Goal: Information Seeking & Learning: Compare options

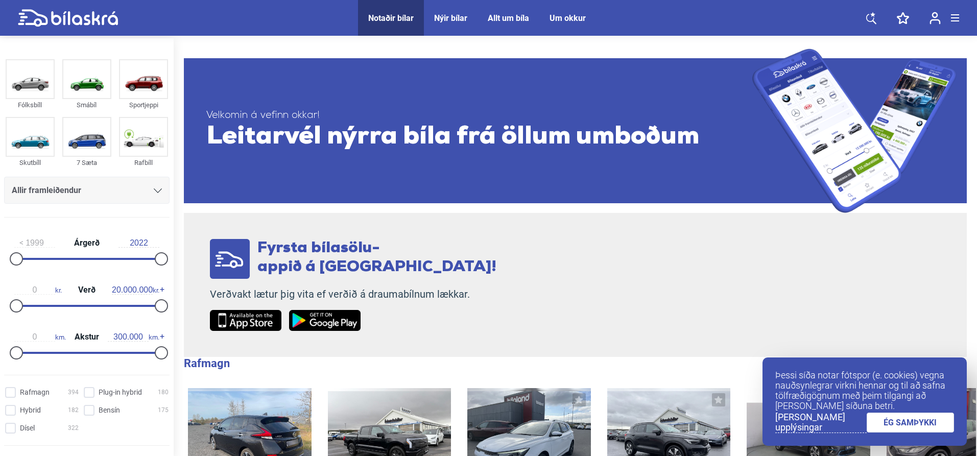
click at [386, 18] on div "Notaðir bílar" at bounding box center [390, 18] width 45 height 10
click at [393, 19] on div "Notaðir bílar" at bounding box center [390, 18] width 45 height 10
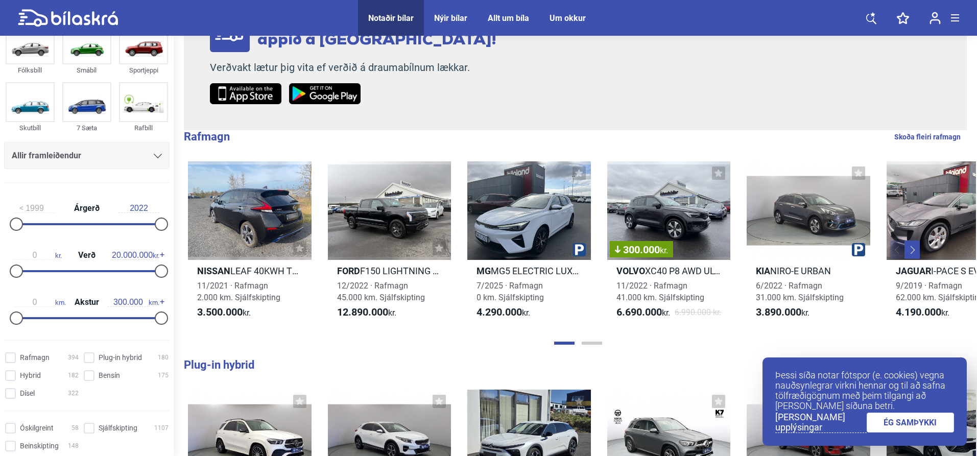
scroll to position [45, 0]
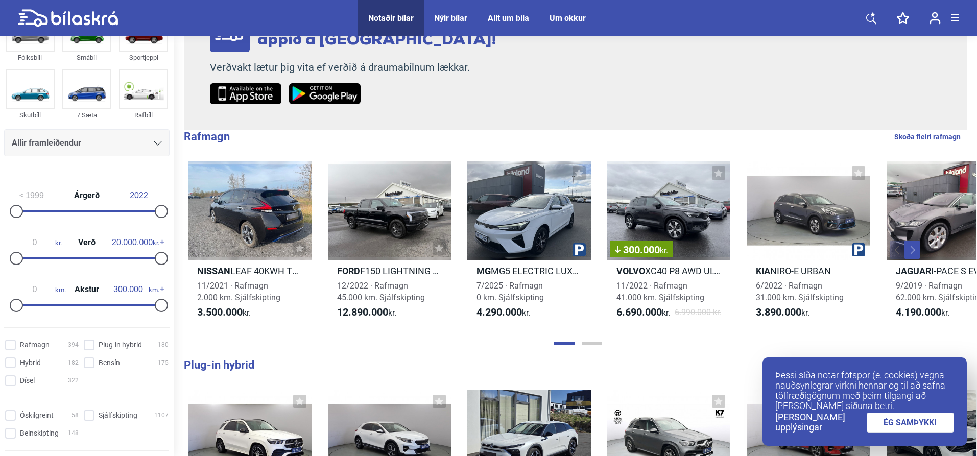
click at [154, 141] on icon at bounding box center [158, 143] width 8 height 5
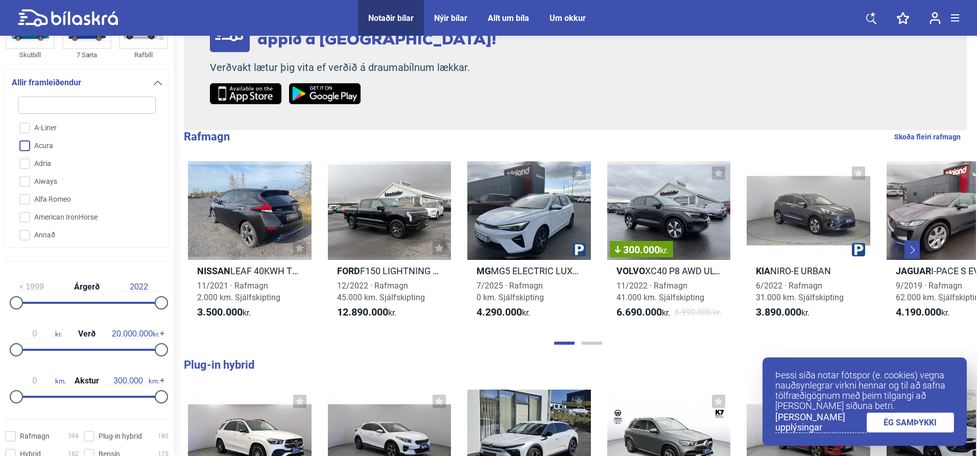
scroll to position [1, 0]
type input "r"
checkbox input "false"
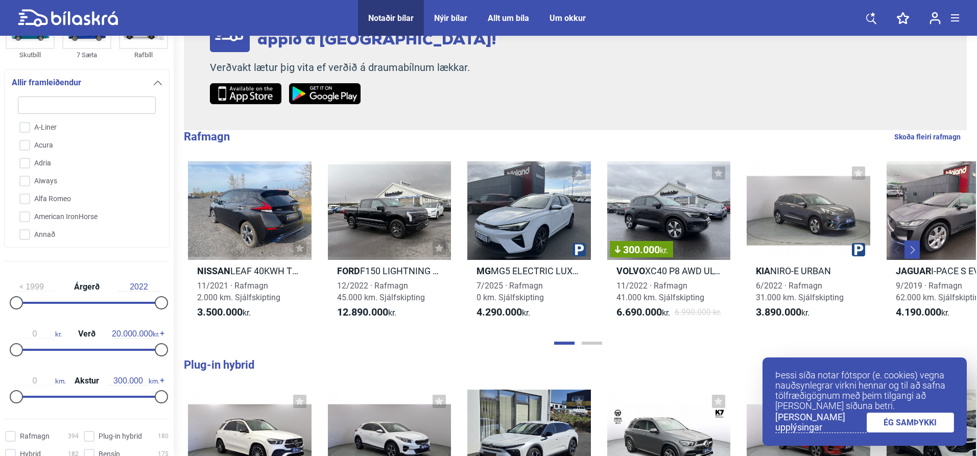
checkbox input "false"
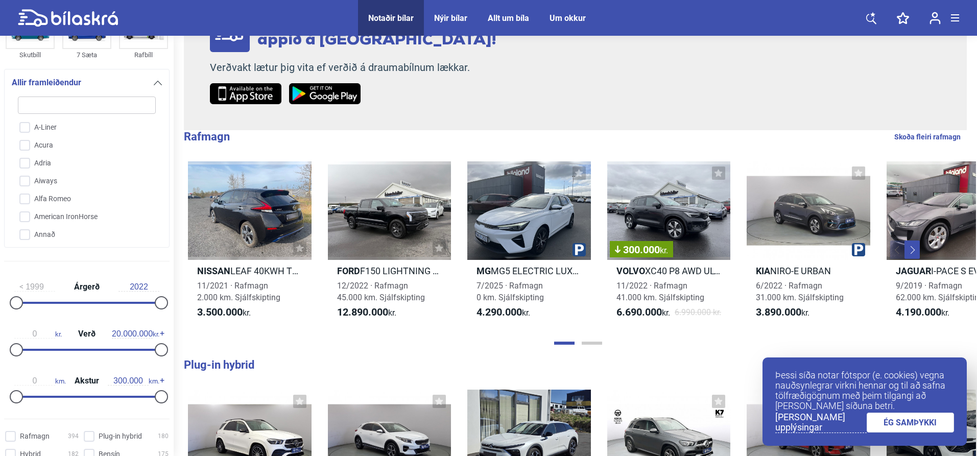
checkbox input "false"
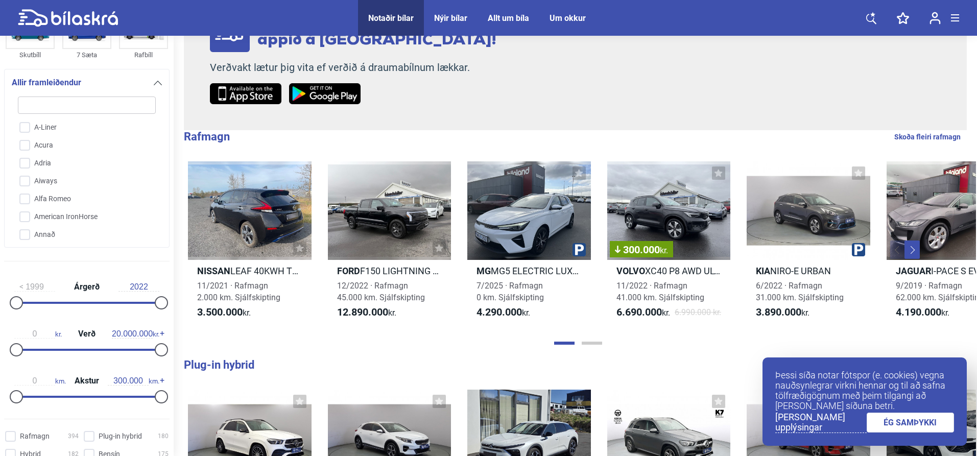
checkbox input "false"
type input "re"
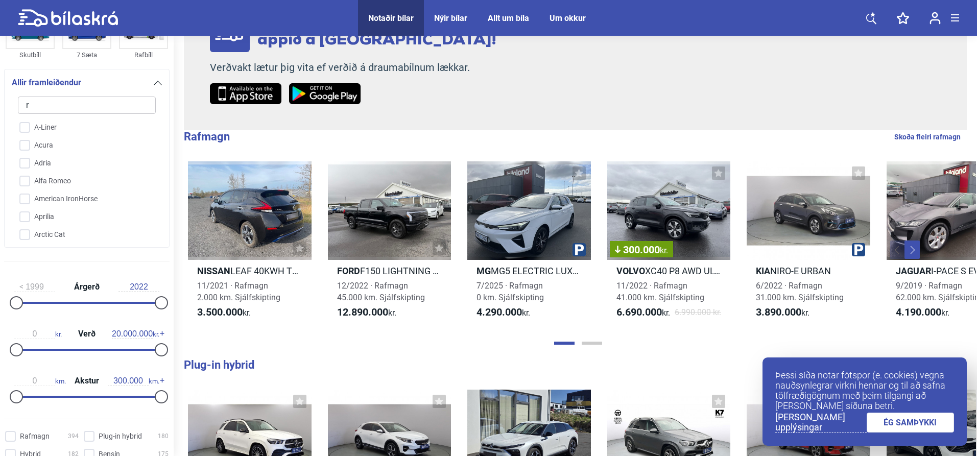
checkbox input "false"
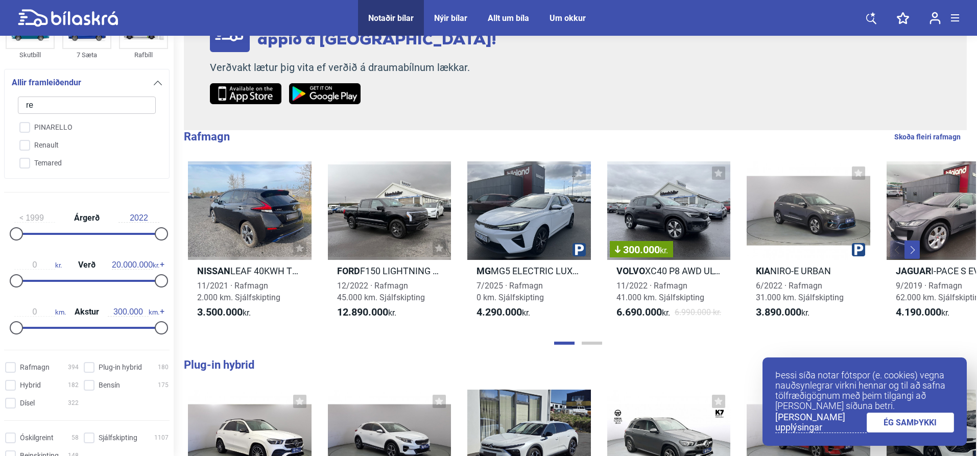
type input "rem"
checkbox input "false"
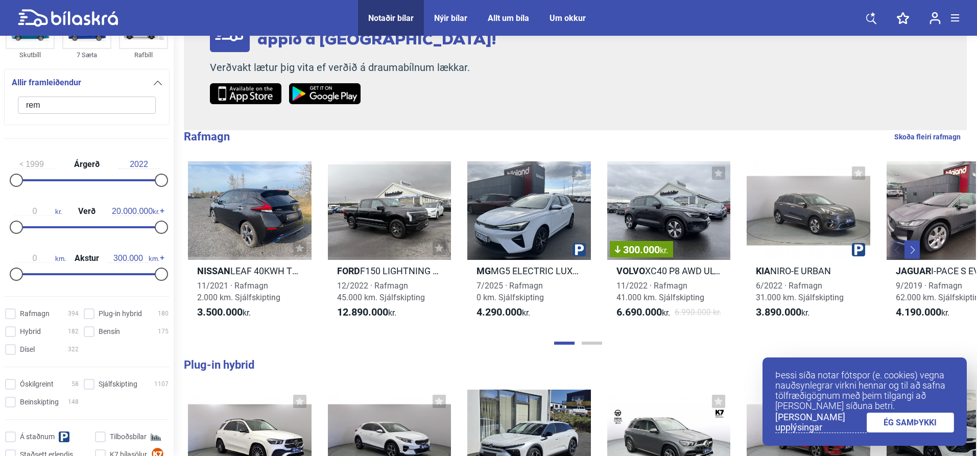
type input "re"
checkbox input "false"
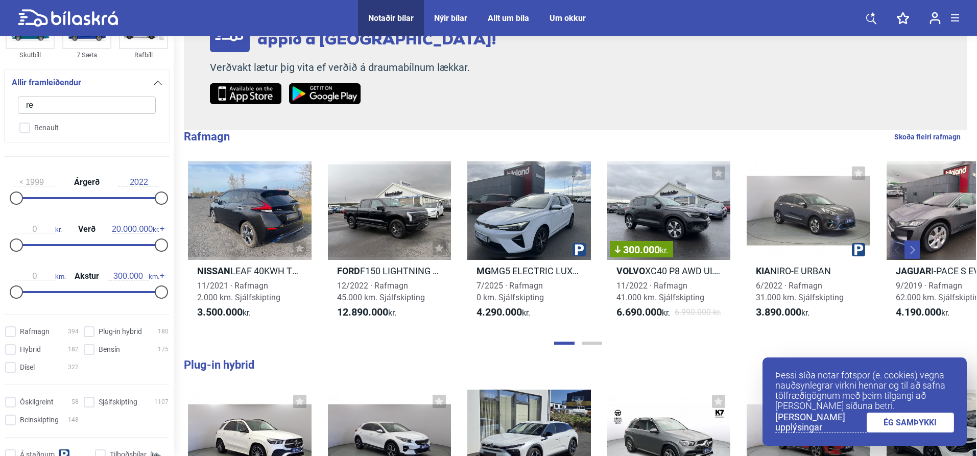
type input "ren"
checkbox input "false"
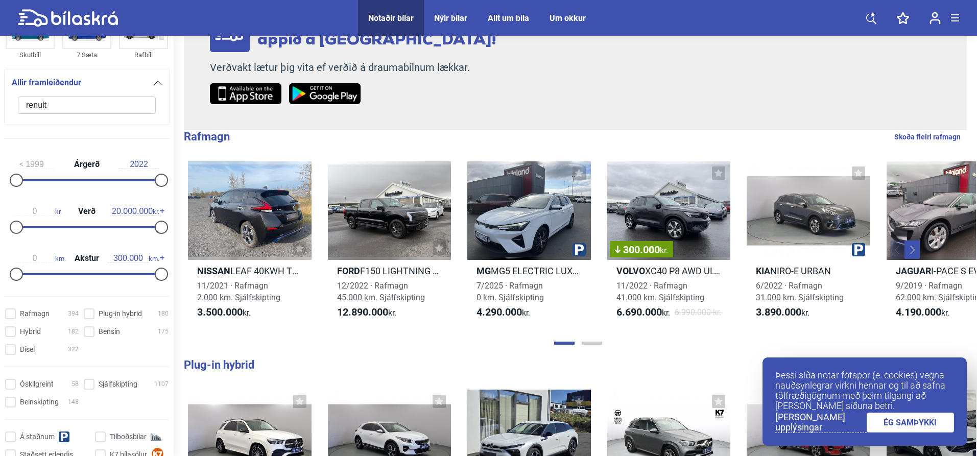
type input "renult"
click button "1378 niðurstöður" at bounding box center [0, 0] width 0 height 0
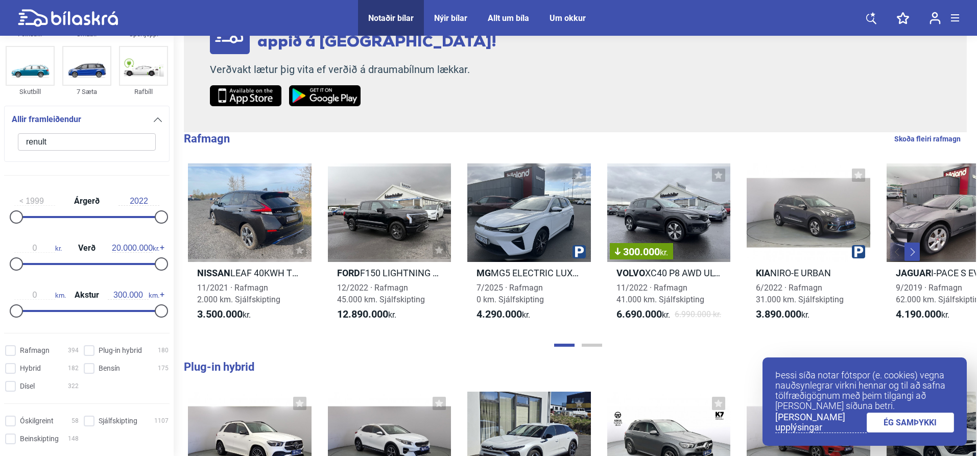
scroll to position [224, 0]
